Goal: Transaction & Acquisition: Obtain resource

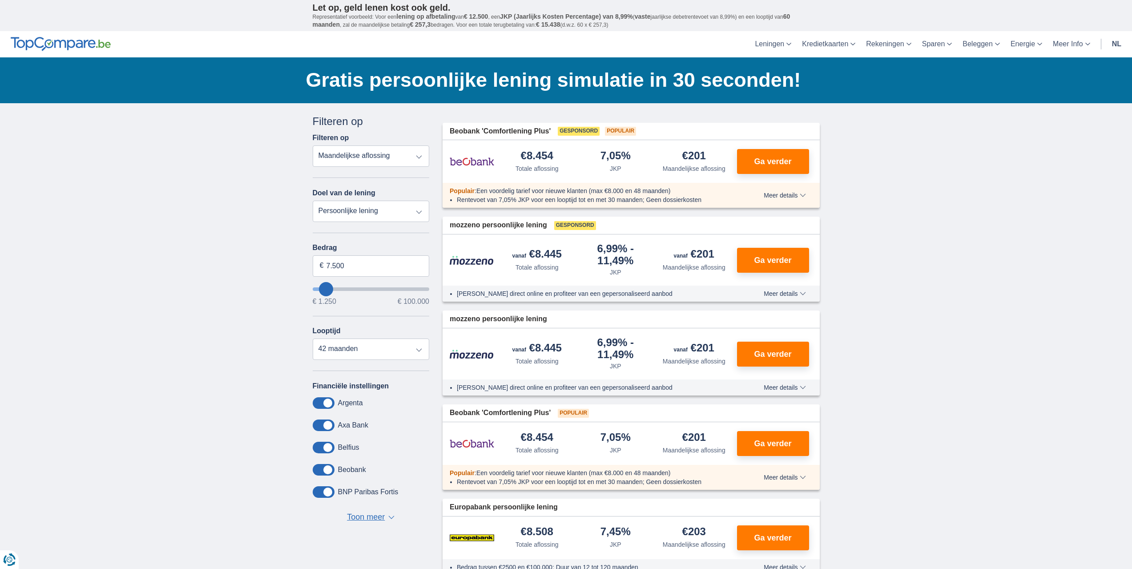
type input "12250"
type input "12.250"
select select "60"
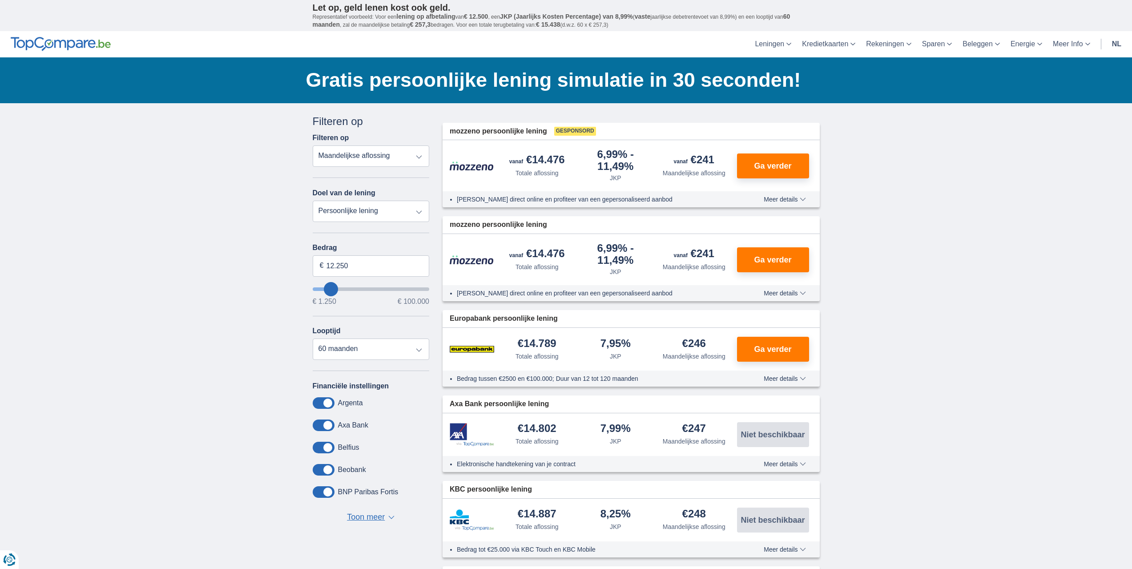
type input "19250"
type input "19.250"
select select "84"
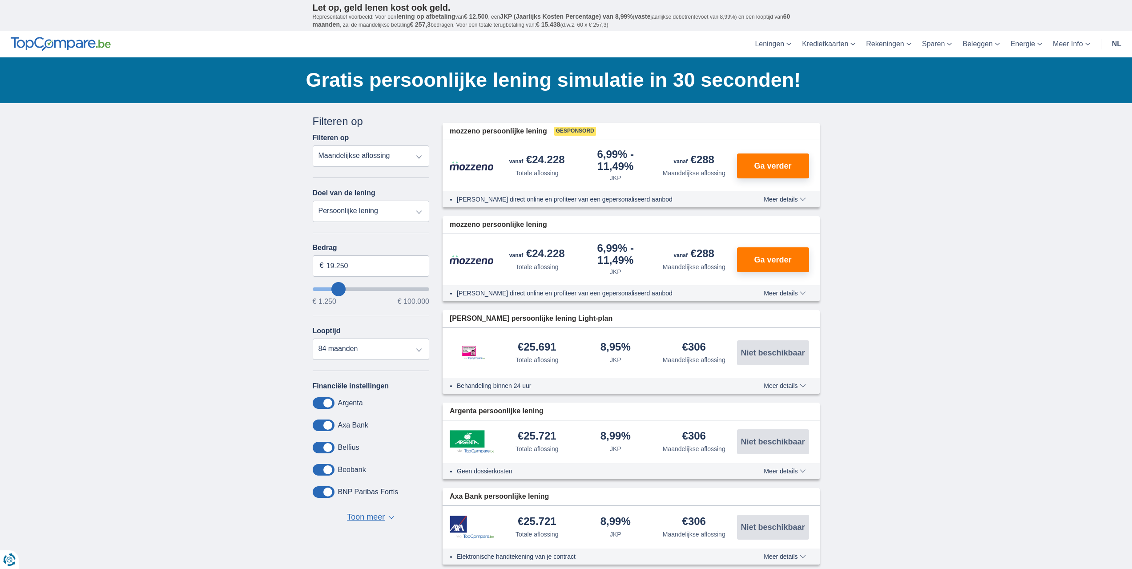
type input "24250"
type input "24.250"
select select "120"
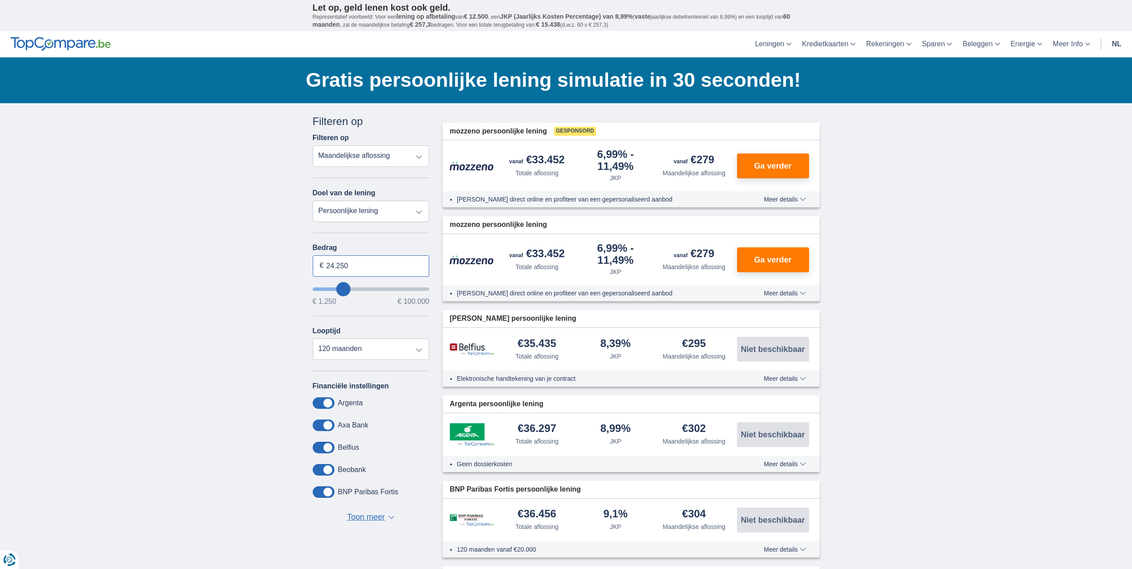
click at [343, 270] on input "24.250" at bounding box center [371, 265] width 117 height 21
type input "100.000"
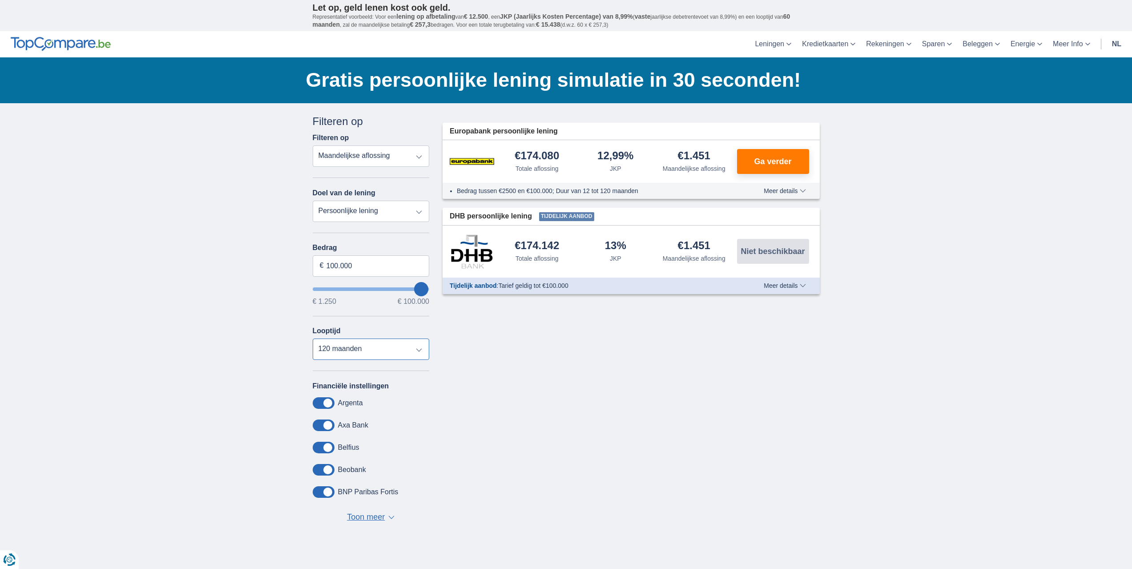
click at [364, 354] on select "12 maanden 18 maanden 24 maanden 30 maanden 36 maanden 42 maanden 48 maanden 60…" at bounding box center [371, 348] width 117 height 21
click at [252, 338] on div "× widget.non-eligible-application.title widget.non-eligible-application.text no…" at bounding box center [566, 330] width 1132 height 455
type input "98250"
type input "98.250"
type input "94250"
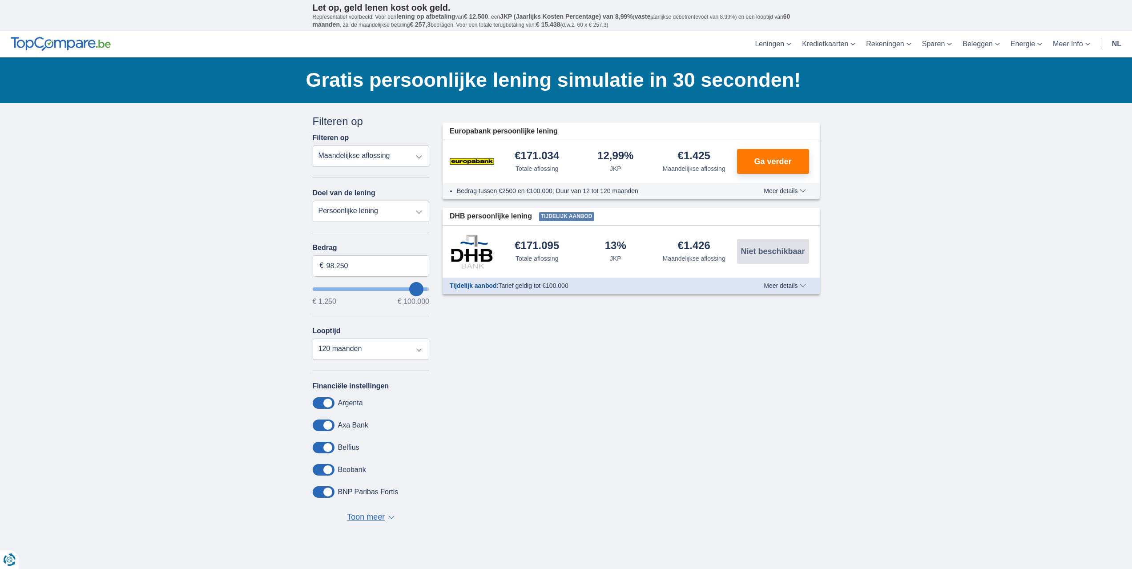
type input "94.250"
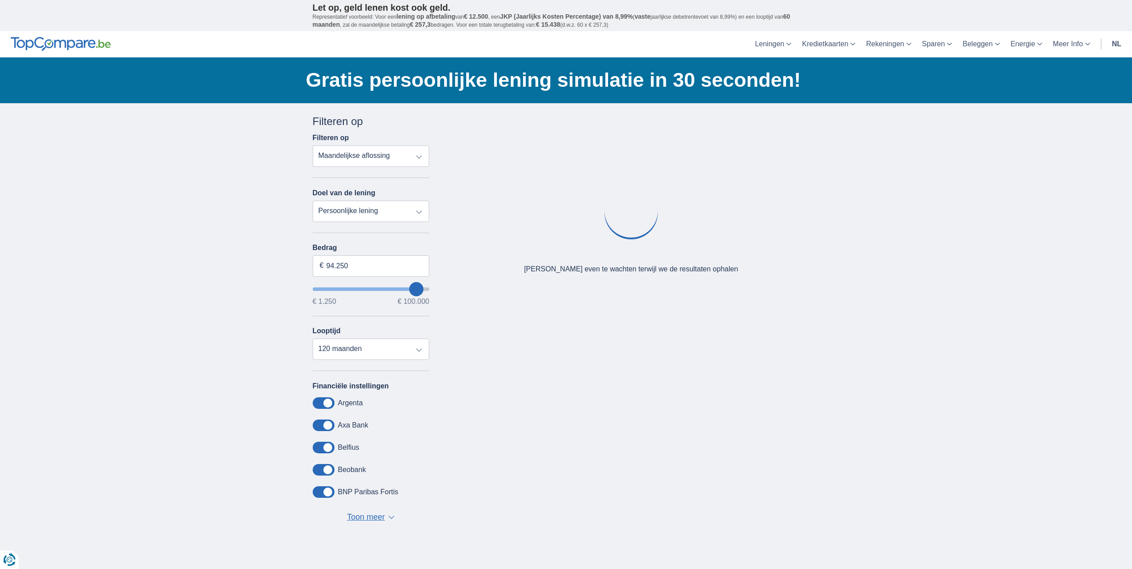
type input "90250"
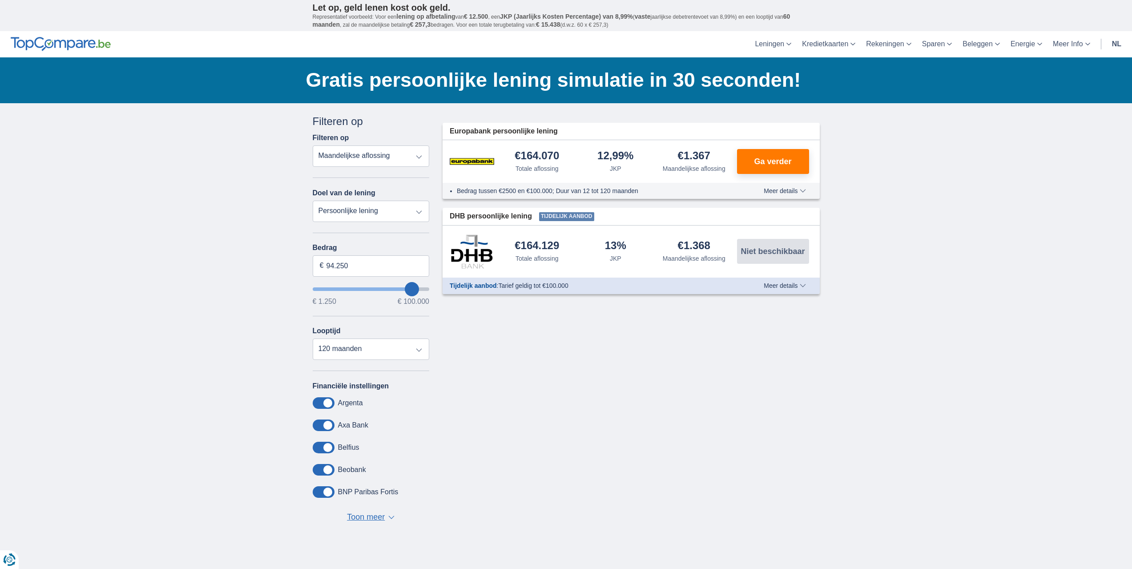
type input "90.250"
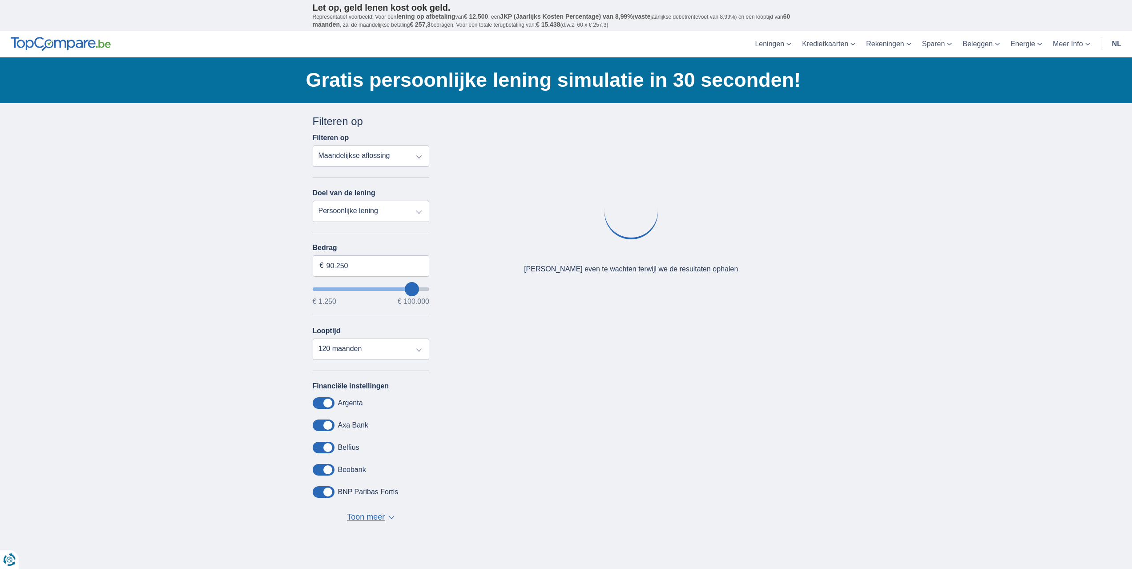
type input "85250"
type input "85.250"
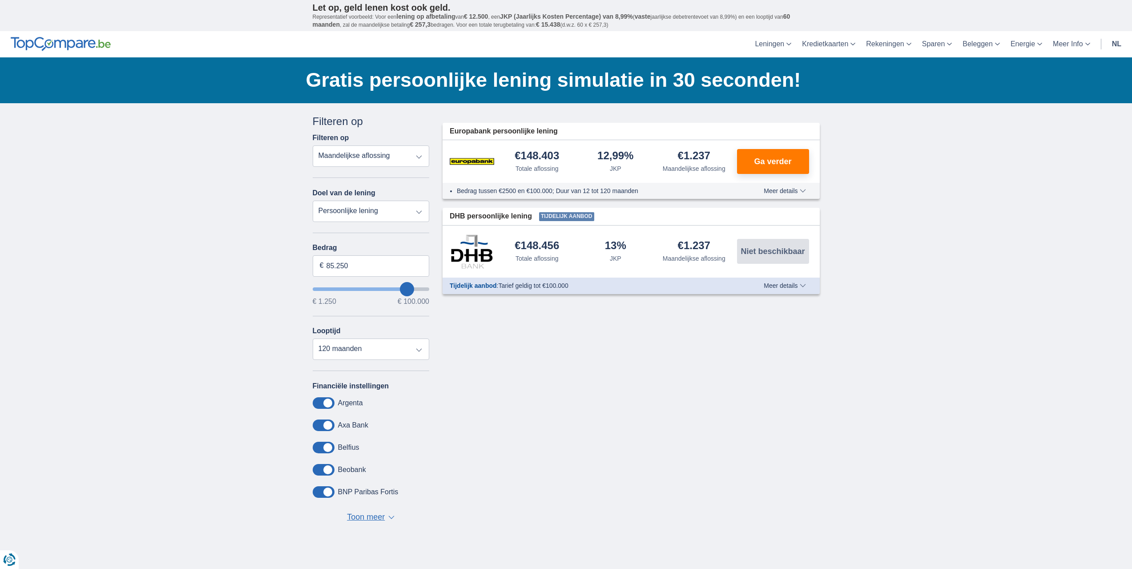
type input "80250"
type input "69.250"
type input "69250"
type input "68.250"
type input "65250"
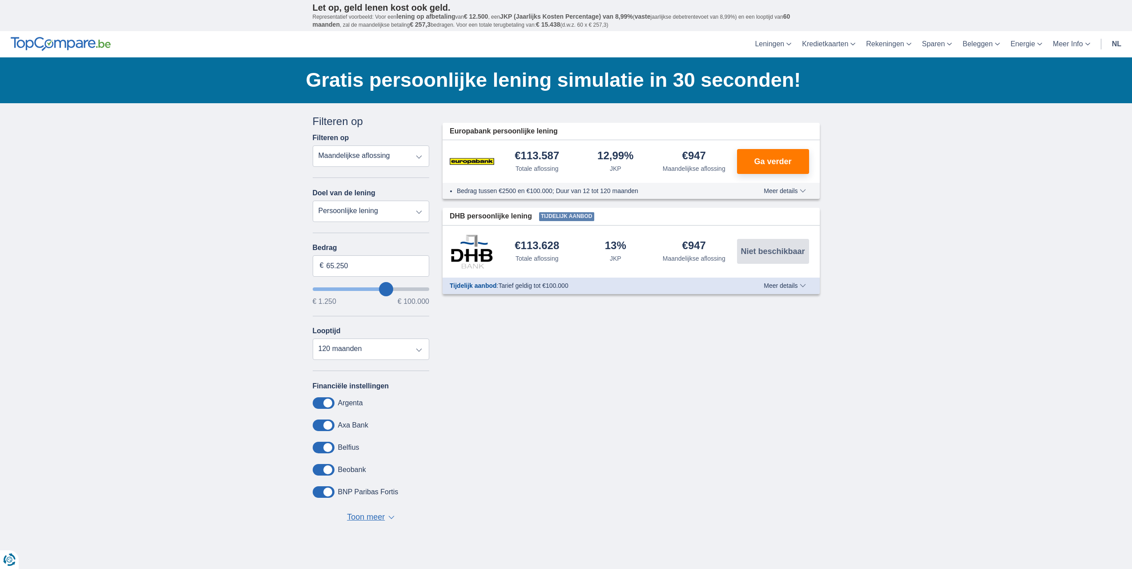
click at [379, 288] on input "wantToBorrow" at bounding box center [371, 289] width 117 height 4
type input "49.250"
type input "49250"
click at [370, 290] on input "wantToBorrow" at bounding box center [371, 289] width 117 height 4
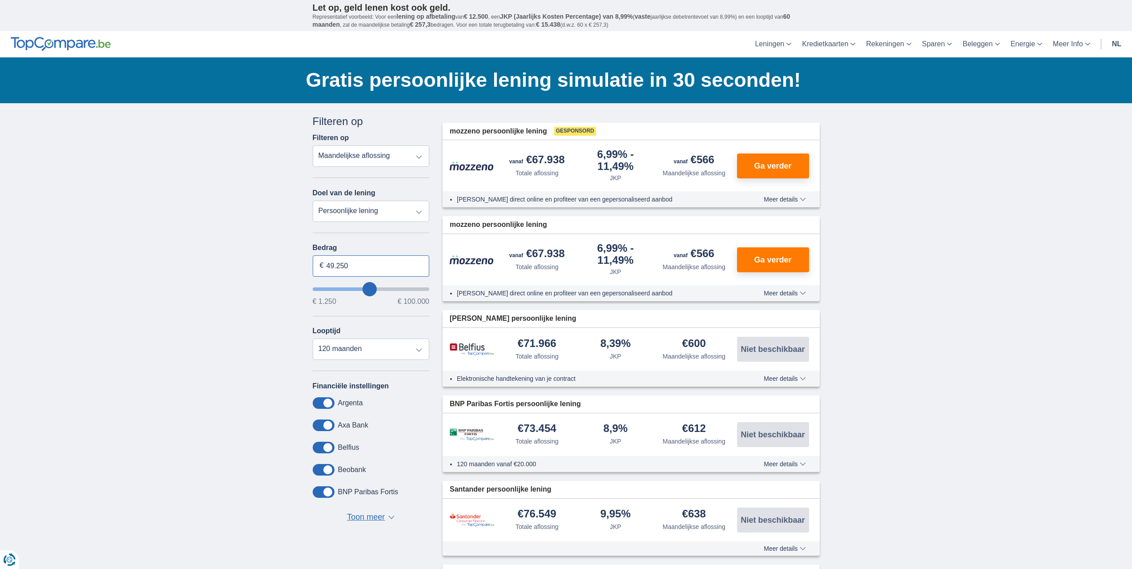
click at [364, 265] on input "49.250" at bounding box center [371, 265] width 117 height 21
type input "50.000"
type input "50250"
click at [347, 342] on select "12 maanden 18 maanden 24 maanden 30 maanden 36 maanden 42 maanden 48 maanden 60…" at bounding box center [371, 348] width 117 height 21
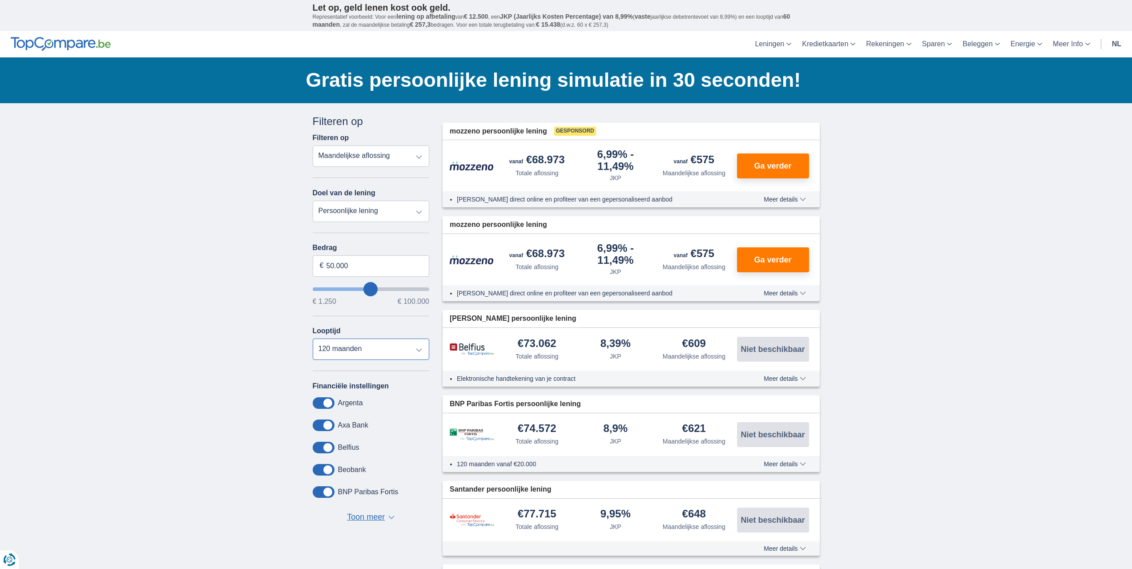
click at [345, 351] on select "12 maanden 18 maanden 24 maanden 30 maanden 36 maanden 42 maanden 48 maanden 60…" at bounding box center [371, 348] width 117 height 21
click at [245, 346] on div "× widget.non-eligible-application.title widget.non-eligible-application.text no…" at bounding box center [566, 430] width 1132 height 654
click at [338, 341] on select "12 maanden 18 maanden 24 maanden 30 maanden 36 maanden 42 maanden 48 maanden 60…" at bounding box center [371, 348] width 117 height 21
select select "60"
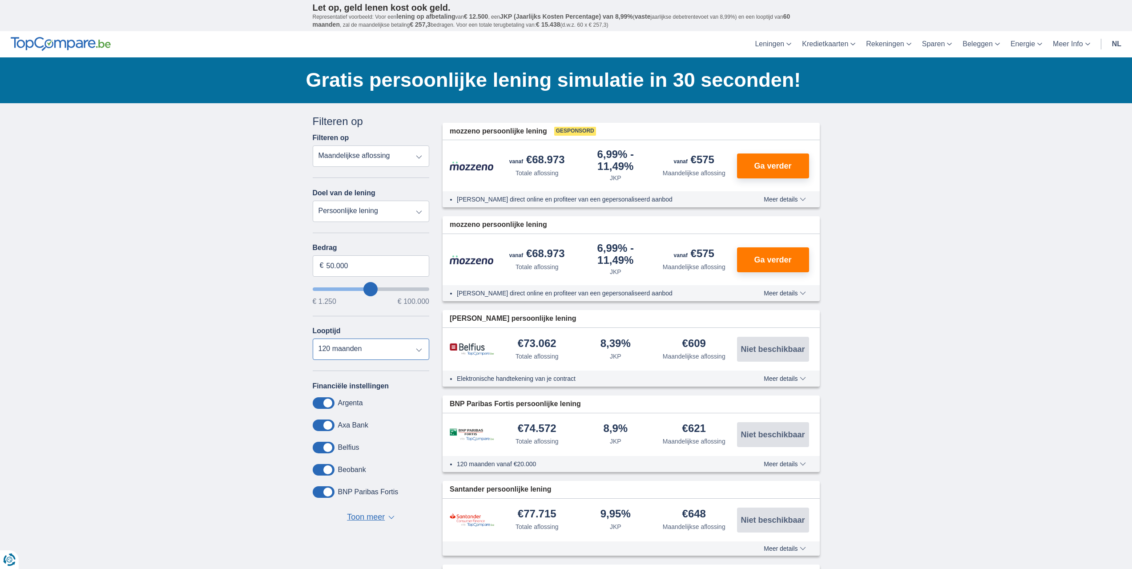
click at [313, 338] on select "12 maanden 18 maanden 24 maanden 30 maanden 36 maanden 42 maanden 48 maanden 60…" at bounding box center [371, 348] width 117 height 21
